Goal: Transaction & Acquisition: Purchase product/service

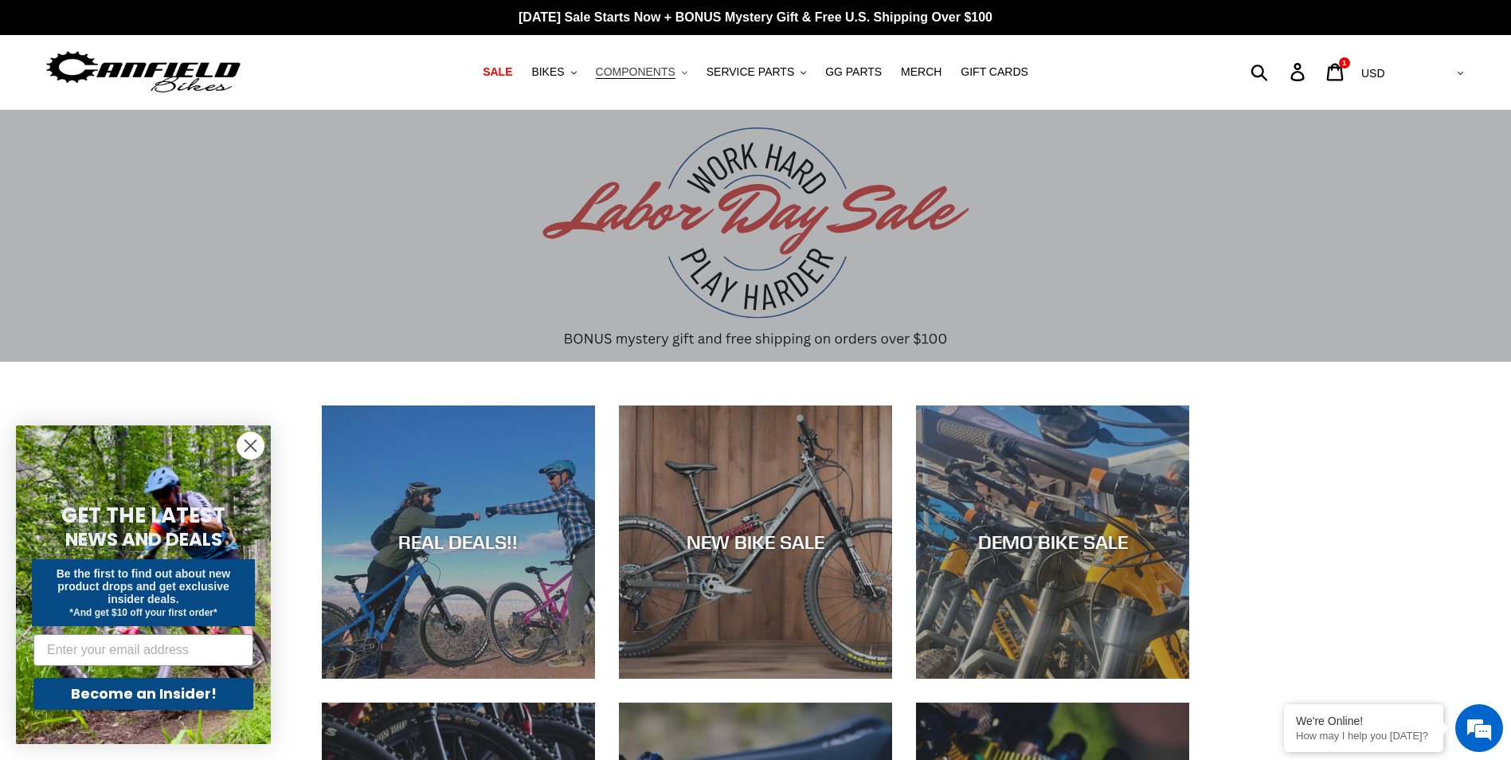
click at [640, 68] on span "COMPONENTS" at bounding box center [636, 72] width 80 height 14
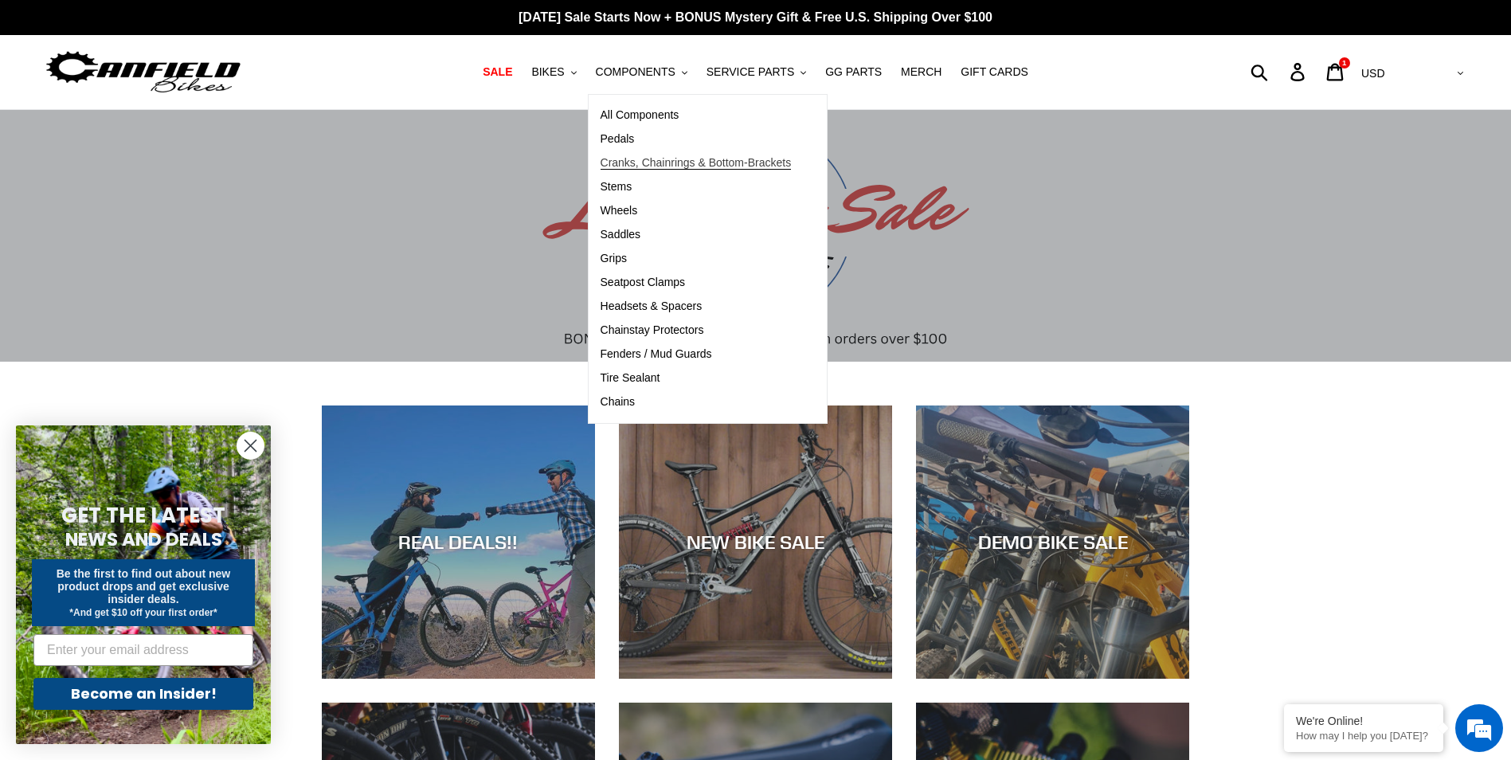
click at [639, 165] on span "Cranks, Chainrings & Bottom-Brackets" at bounding box center [696, 163] width 191 height 14
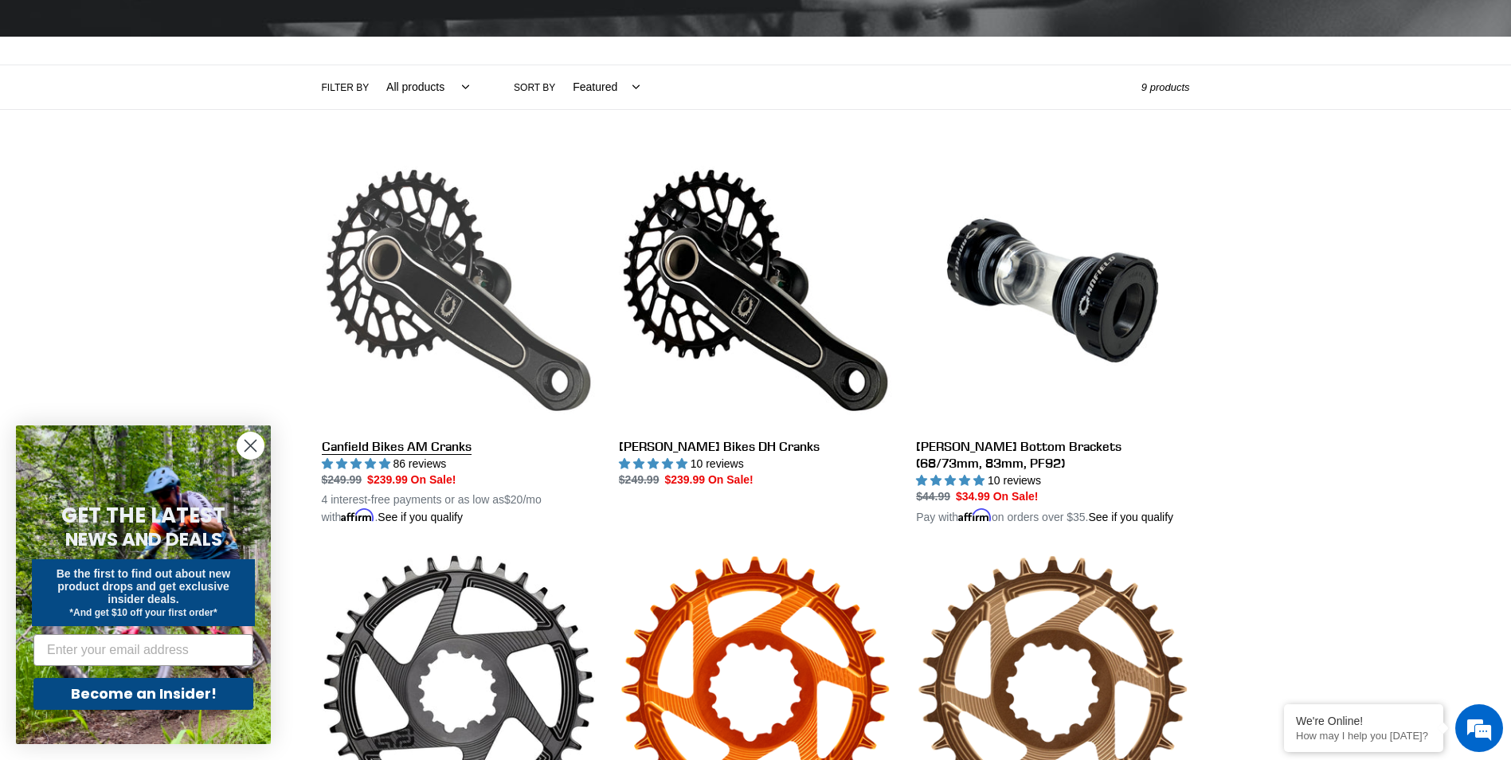
scroll to position [319, 0]
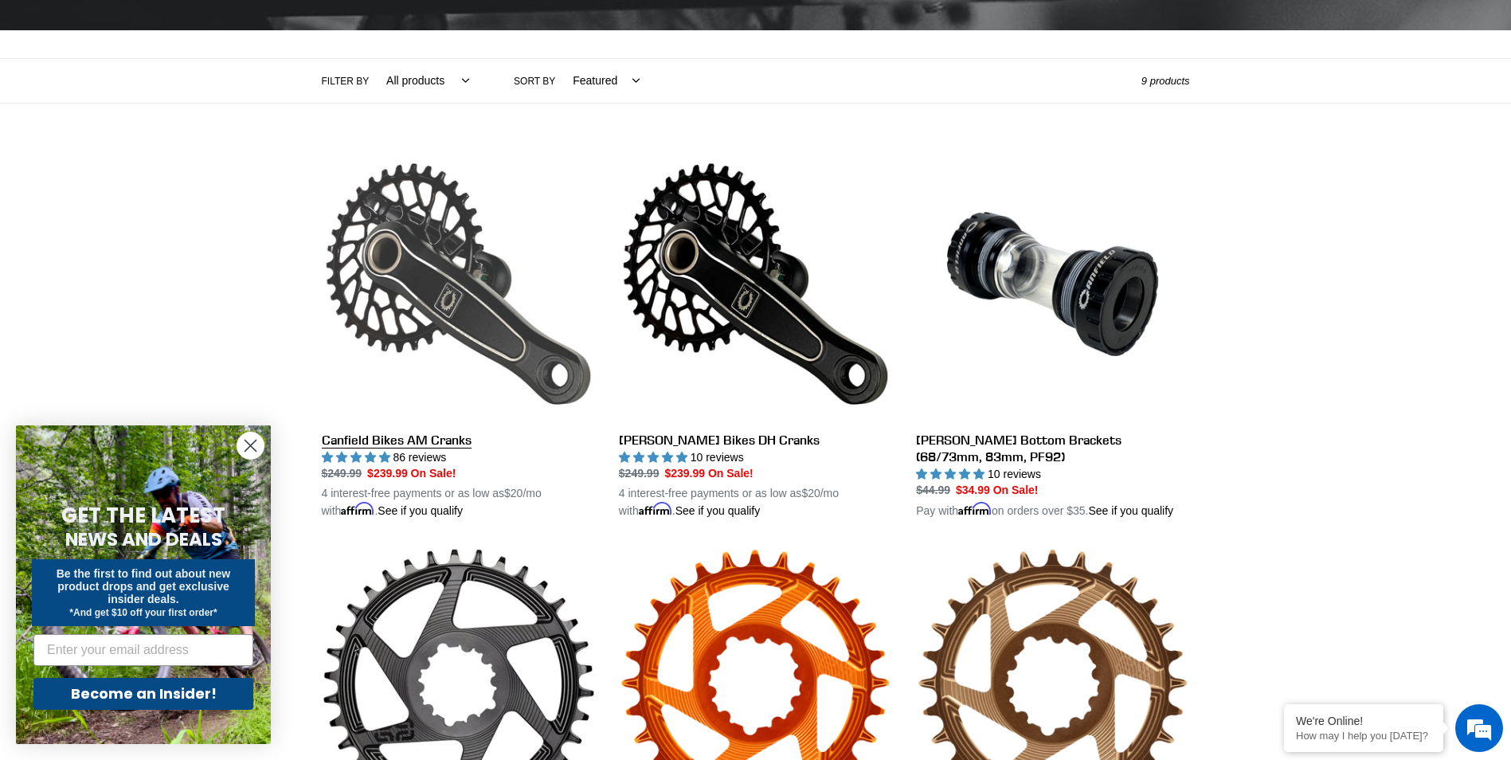
click at [387, 445] on link "Canfield Bikes AM Cranks" at bounding box center [458, 333] width 273 height 373
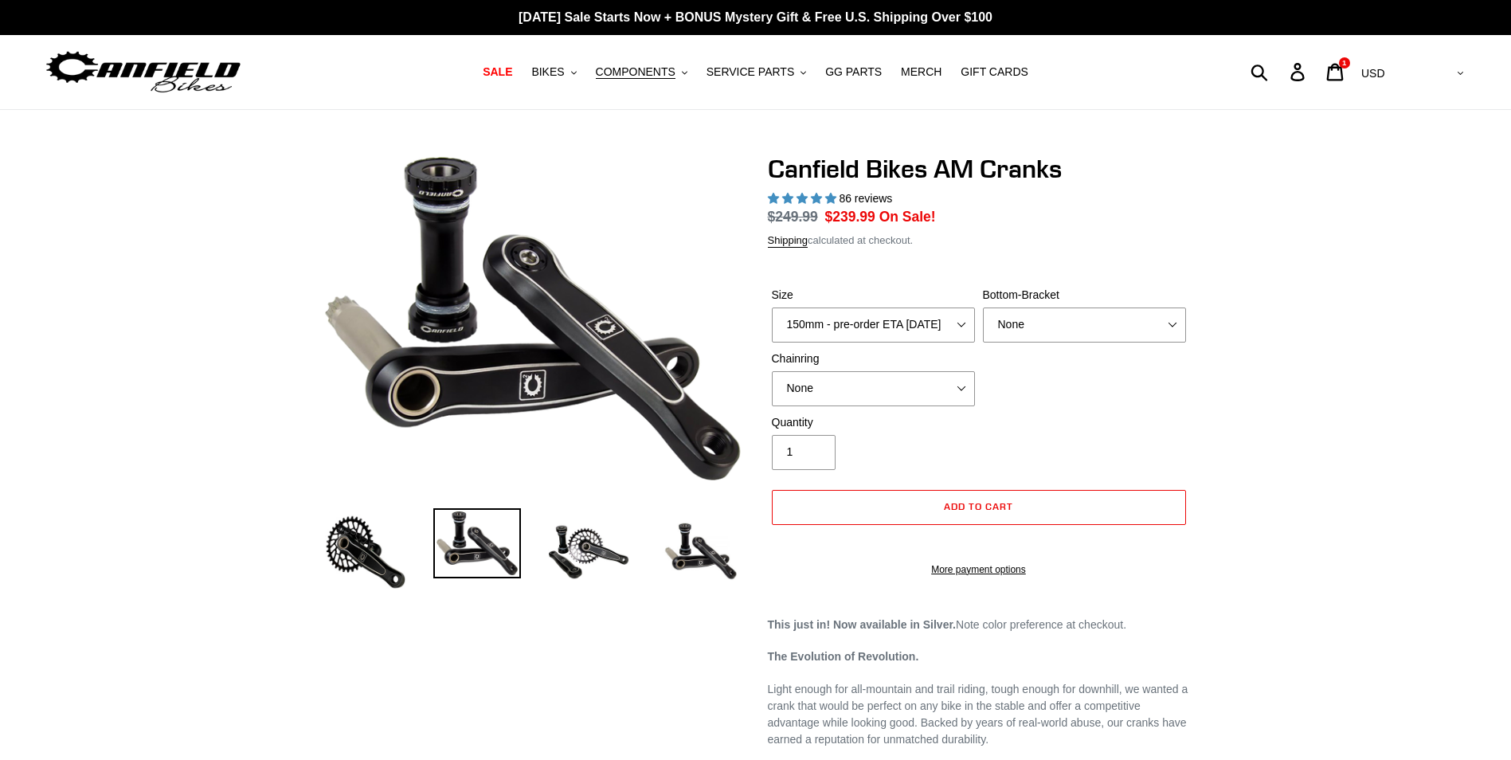
select select "highest-rating"
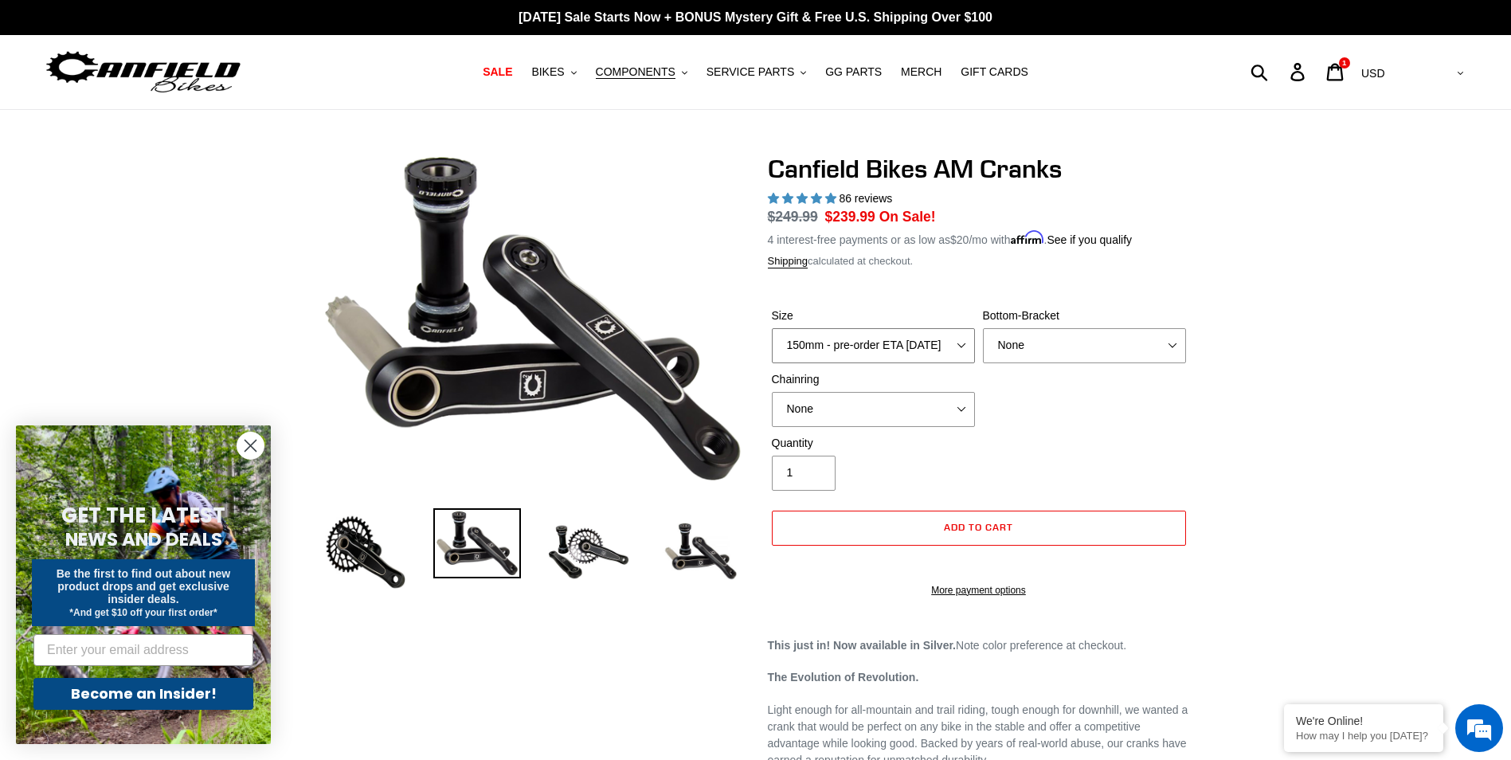
click at [951, 336] on select "150mm - pre-order ETA 9/30/25 155mm - pre-order ETA 9/30/25 160mm - pre-order E…" at bounding box center [873, 345] width 203 height 35
select select "165mm - pre-order ETA 9/30/25"
click at [772, 328] on select "150mm - pre-order ETA 9/30/25 155mm - pre-order ETA 9/30/25 160mm - pre-order E…" at bounding box center [873, 345] width 203 height 35
click at [1125, 337] on select "None BSA Threaded 68/73mm Press Fit PF92" at bounding box center [1084, 345] width 203 height 35
click at [983, 328] on select "None BSA Threaded 68/73mm Press Fit PF92" at bounding box center [1084, 345] width 203 height 35
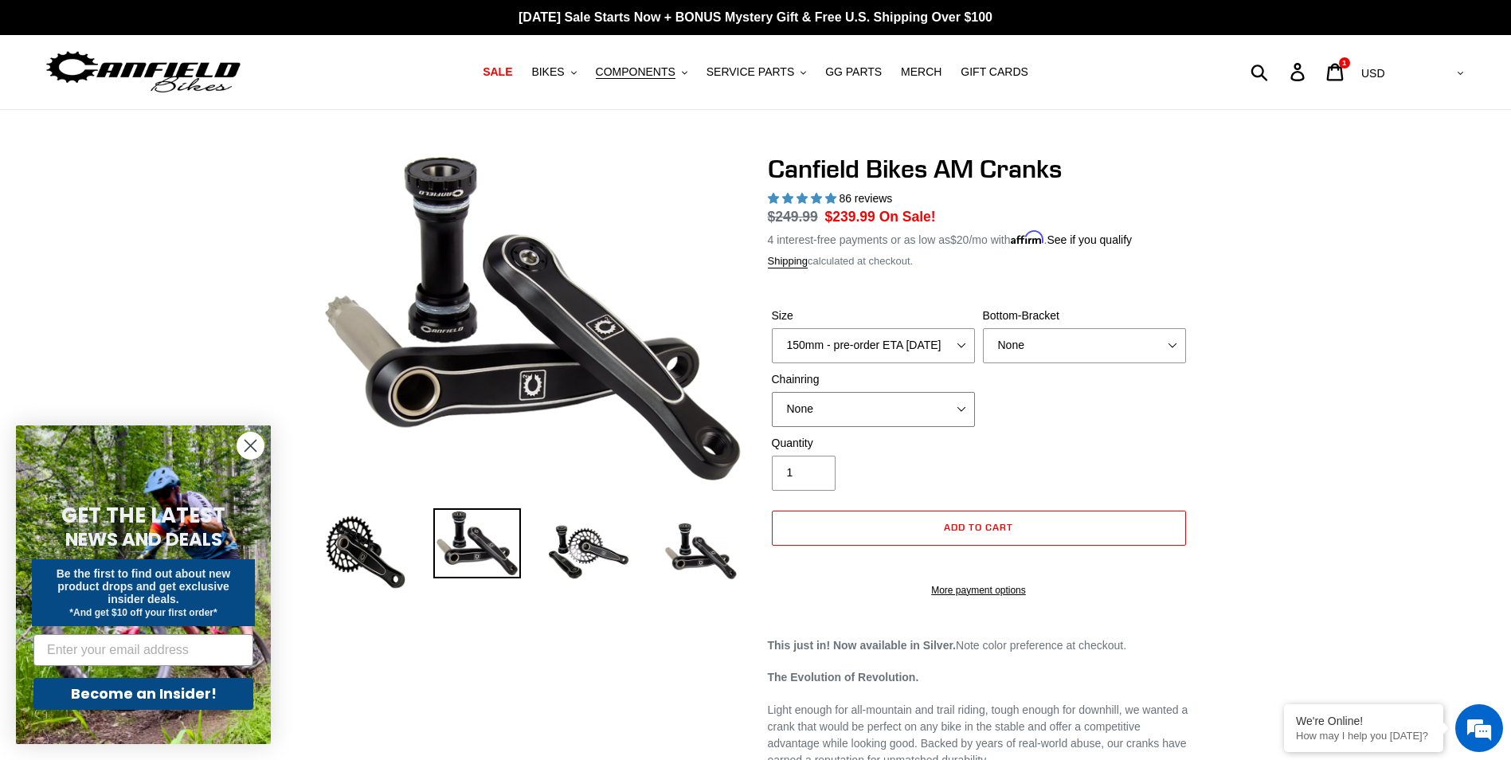
click at [904, 408] on select "None 30t Round (Boost 148) 30t Oval (Boost 148) 32t Round (Boost 148) 32t Oval …" at bounding box center [873, 409] width 203 height 35
click at [772, 392] on select "None 30t Round (Boost 148) 30t Oval (Boost 148) 32t Round (Boost 148) 32t Oval …" at bounding box center [873, 409] width 203 height 35
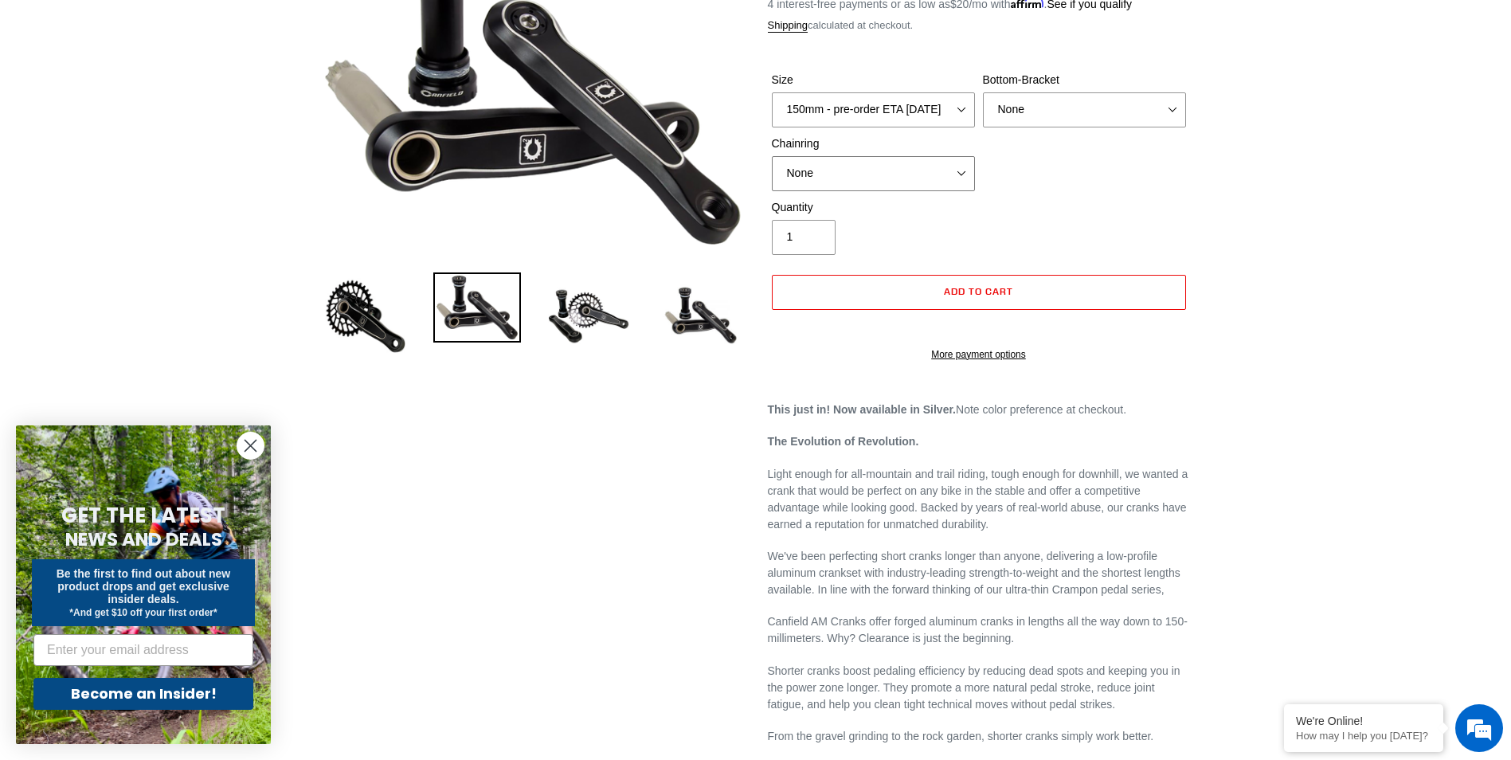
scroll to position [239, 0]
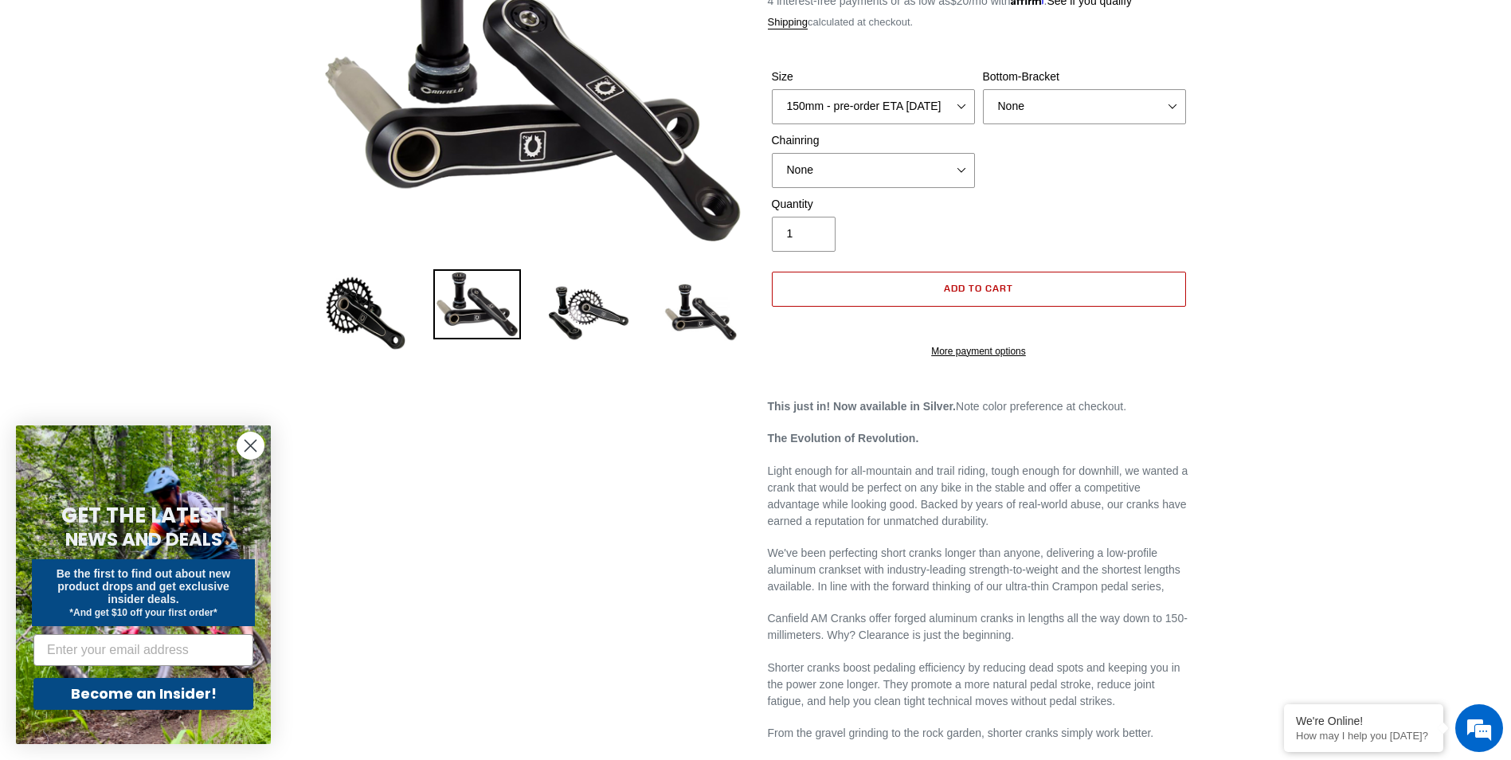
click at [1037, 284] on button "Add to cart" at bounding box center [979, 289] width 414 height 35
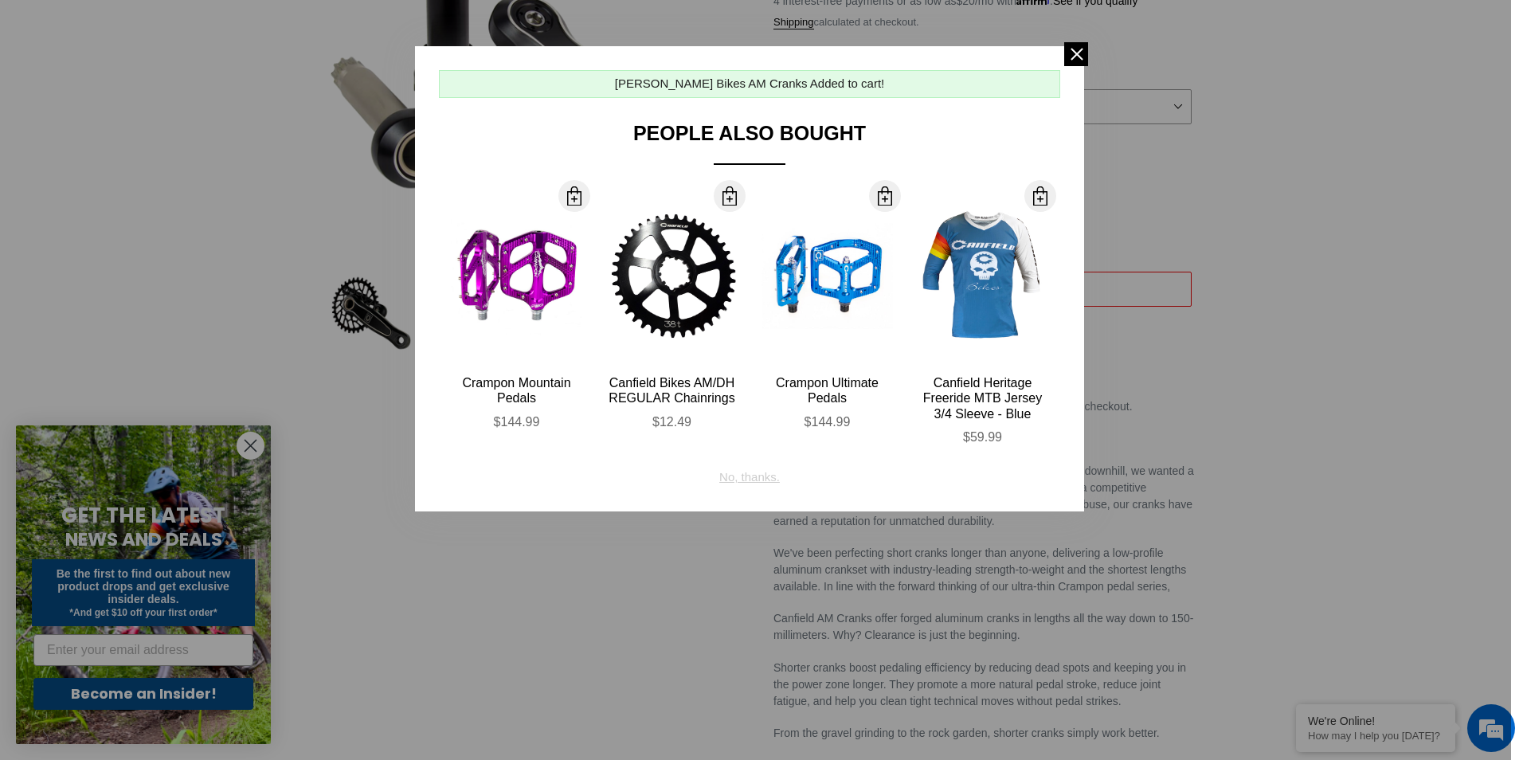
click at [755, 472] on div "No, thanks." at bounding box center [749, 471] width 61 height 30
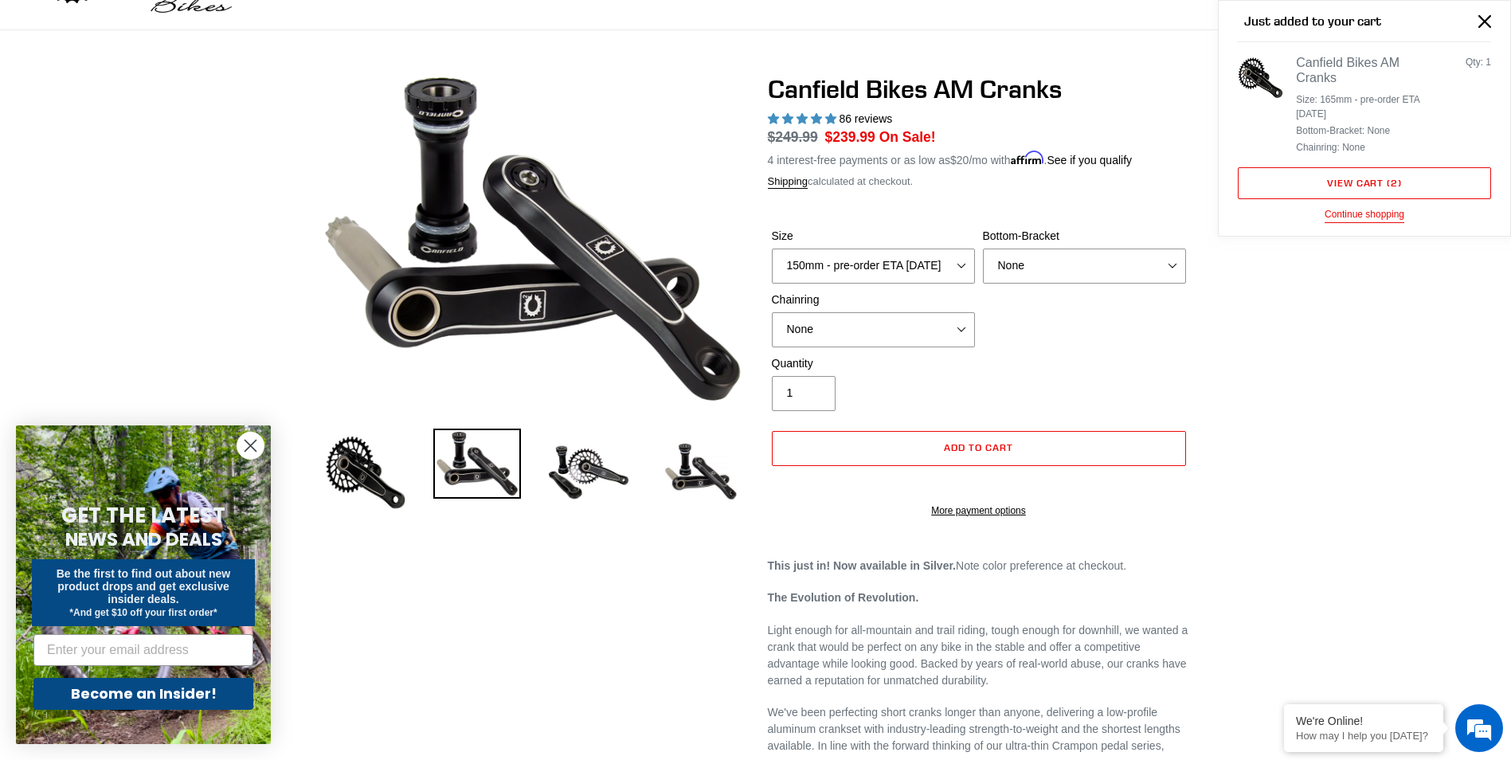
scroll to position [0, 0]
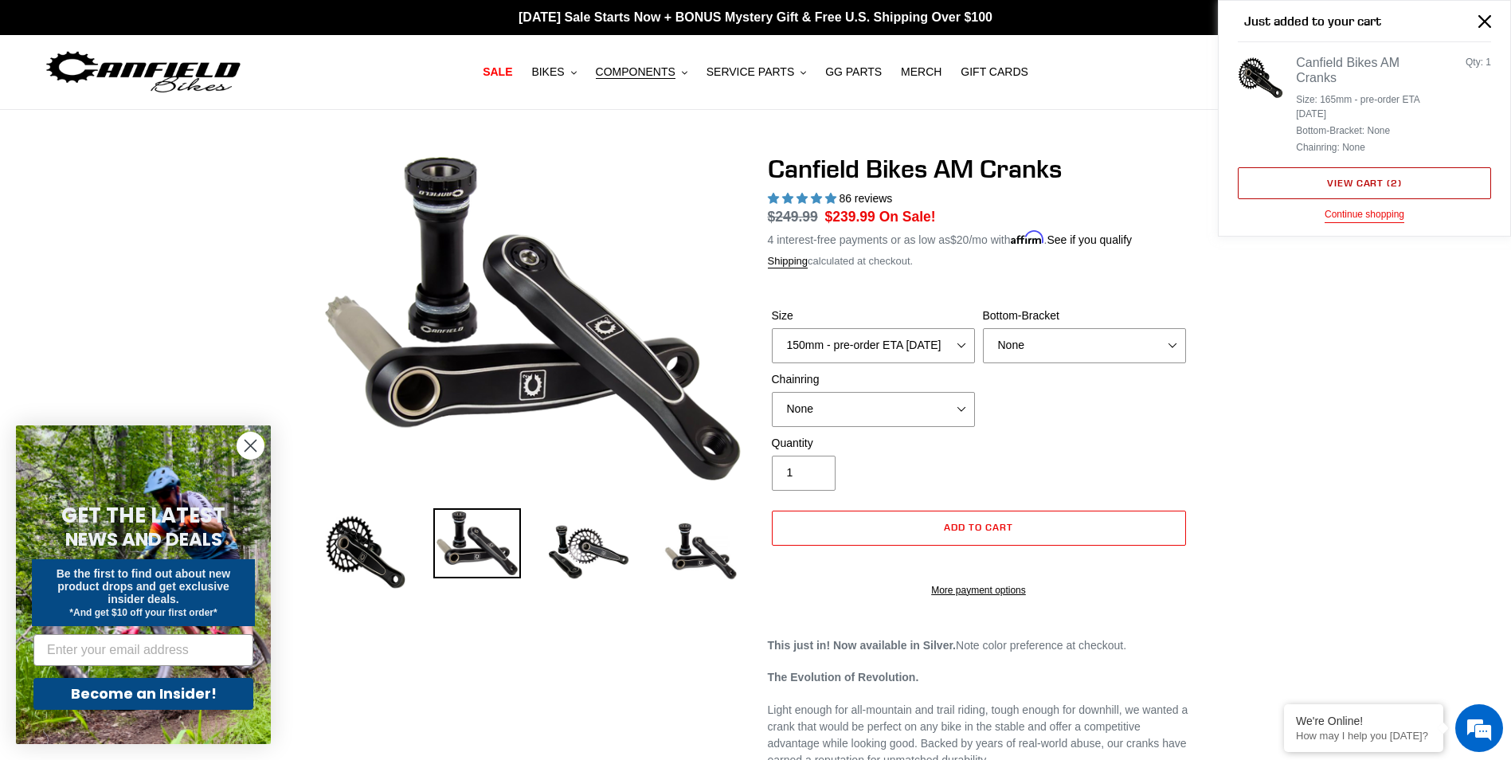
click at [1349, 175] on link "View cart ( 2 )" at bounding box center [1364, 183] width 253 height 32
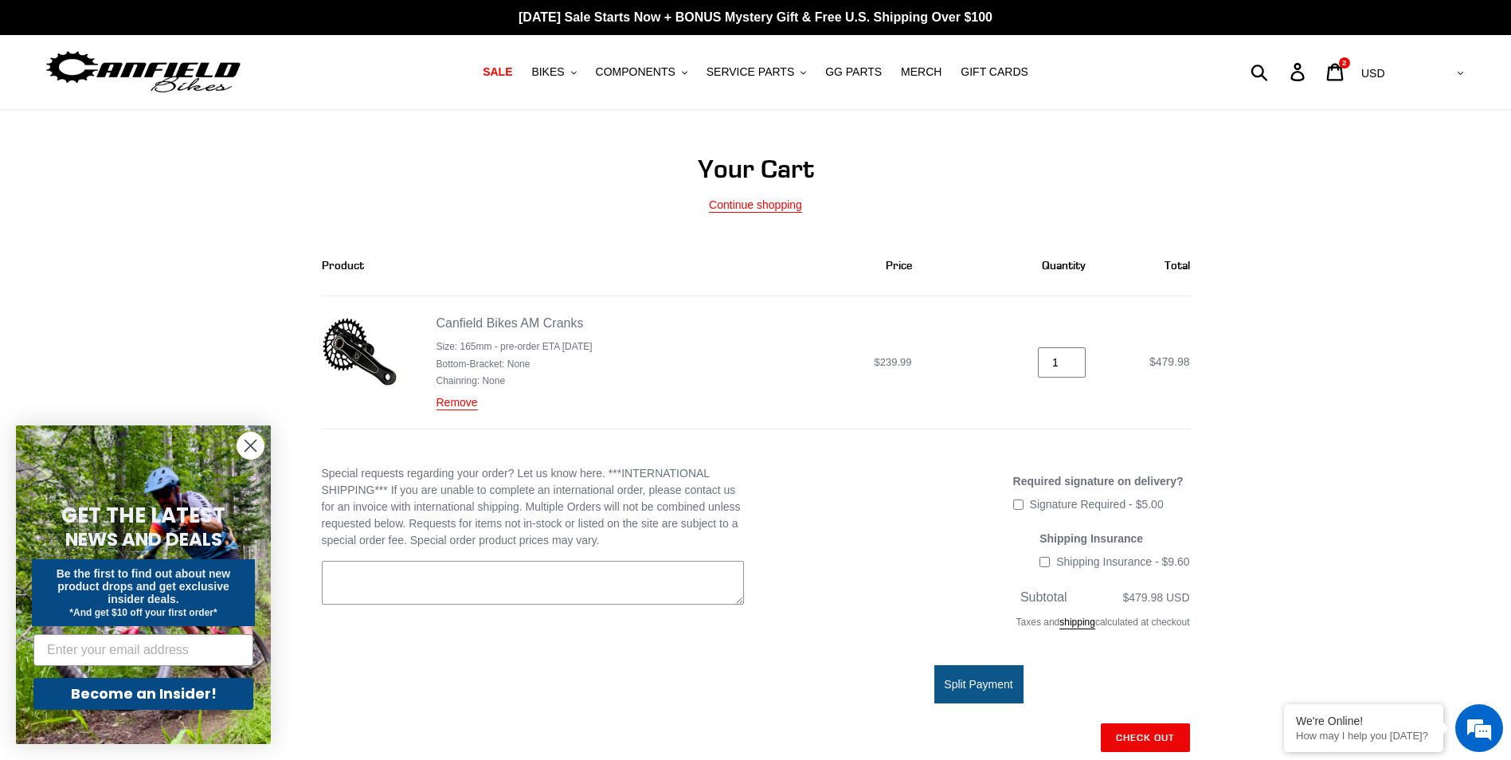
type input "1"
click at [1078, 363] on input "1" at bounding box center [1062, 362] width 48 height 31
click at [1265, 438] on div "Your Cart Continue shopping Product Price Quantity Total Canfield Bikes AM Cran…" at bounding box center [755, 545] width 1511 height 783
click at [263, 449] on circle "Close dialog" at bounding box center [250, 445] width 26 height 26
